Goal: Transaction & Acquisition: Subscribe to service/newsletter

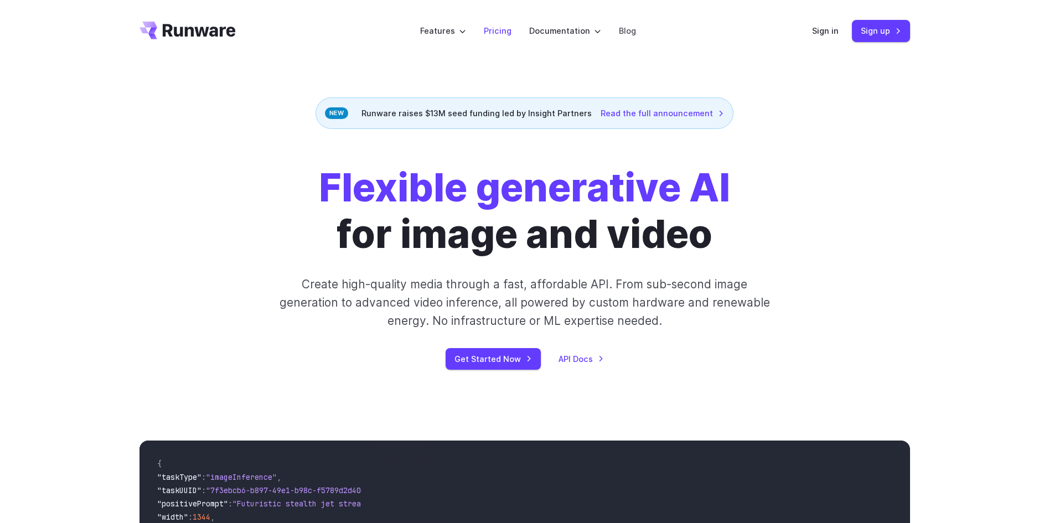
click at [496, 39] on li "Pricing" at bounding box center [497, 30] width 45 height 30
click at [499, 31] on link "Pricing" at bounding box center [498, 30] width 28 height 13
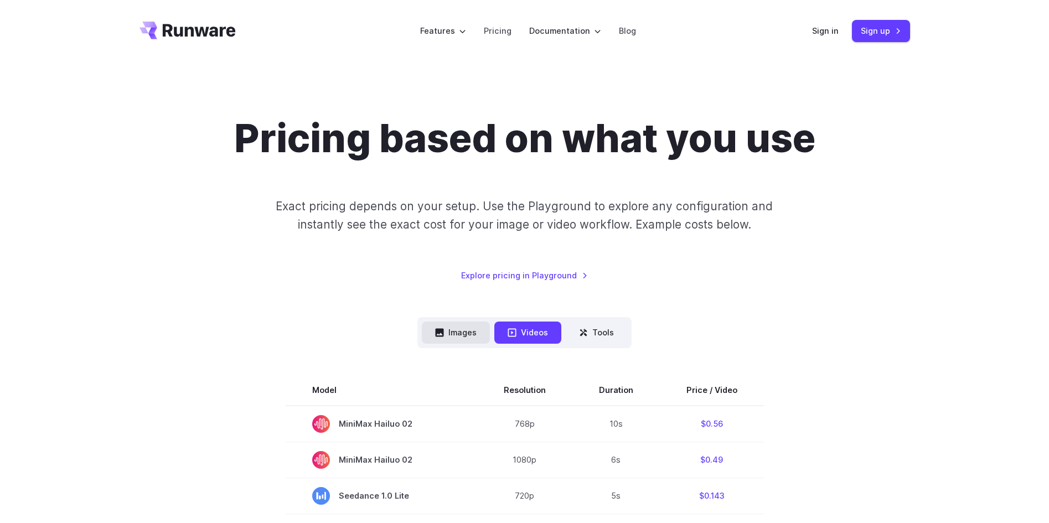
click at [478, 328] on button "Images" at bounding box center [456, 333] width 68 height 22
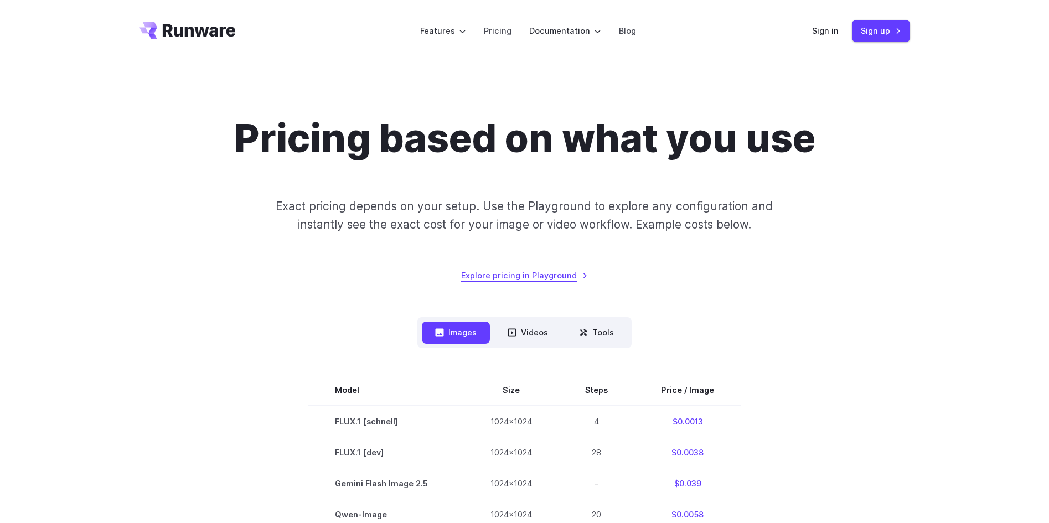
click at [529, 279] on link "Explore pricing in Playground" at bounding box center [524, 275] width 127 height 13
